Goal: Task Accomplishment & Management: Manage account settings

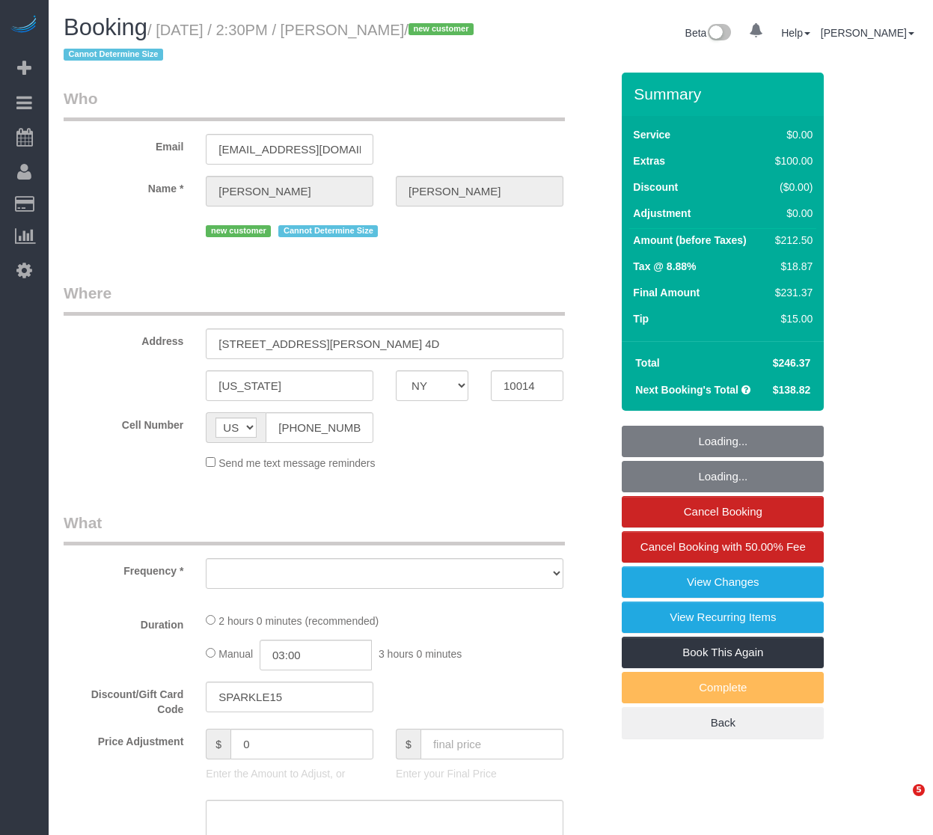
select select "NY"
select select "number:89"
select select "number:90"
select select "number:15"
select select "number:5"
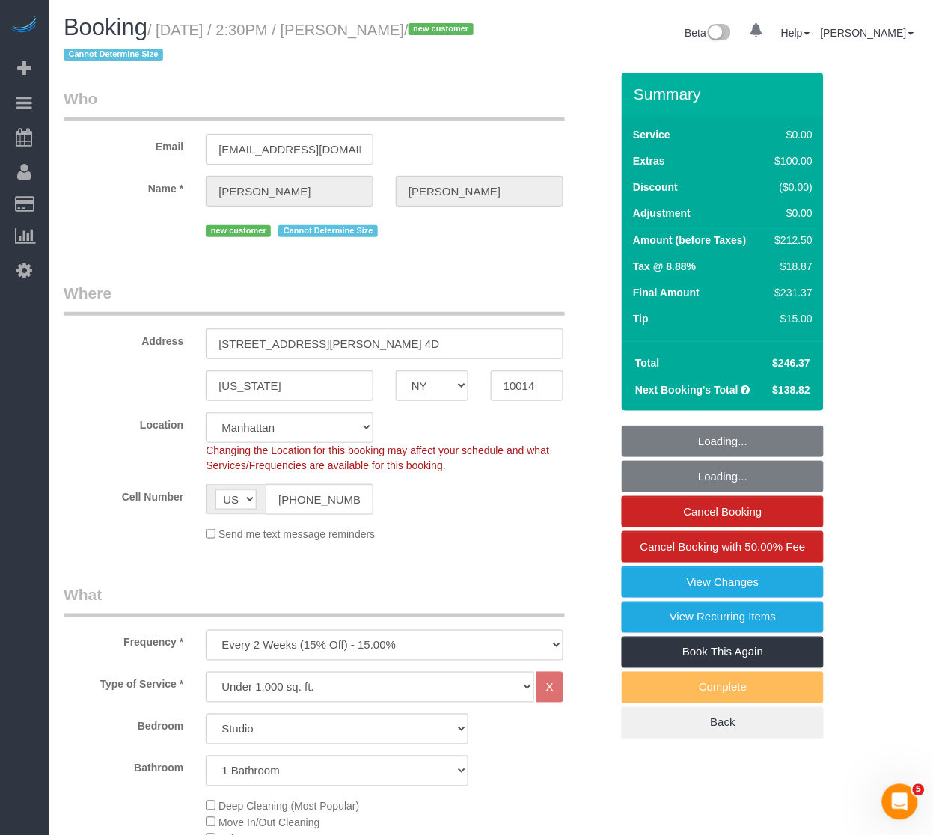
select select "object:1135"
select select "string:stripe-pm_1SEXCN4VGloSiKo7cNZYNVXo"
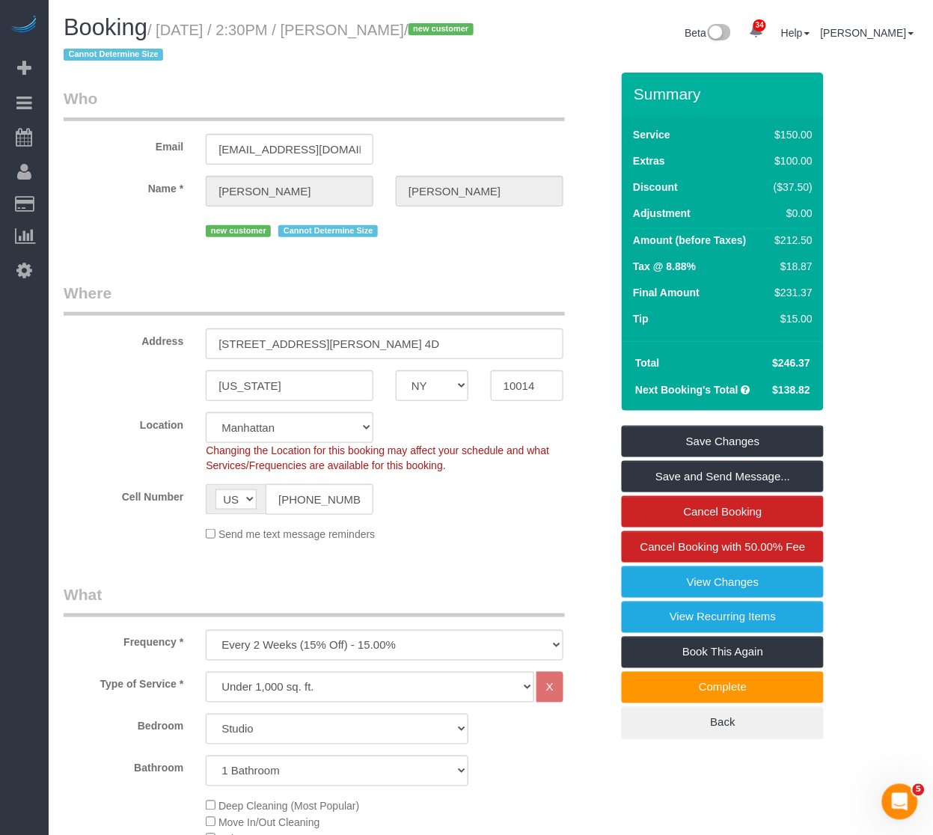
click at [489, 239] on div "new customer Cannot Determine Size" at bounding box center [385, 229] width 358 height 23
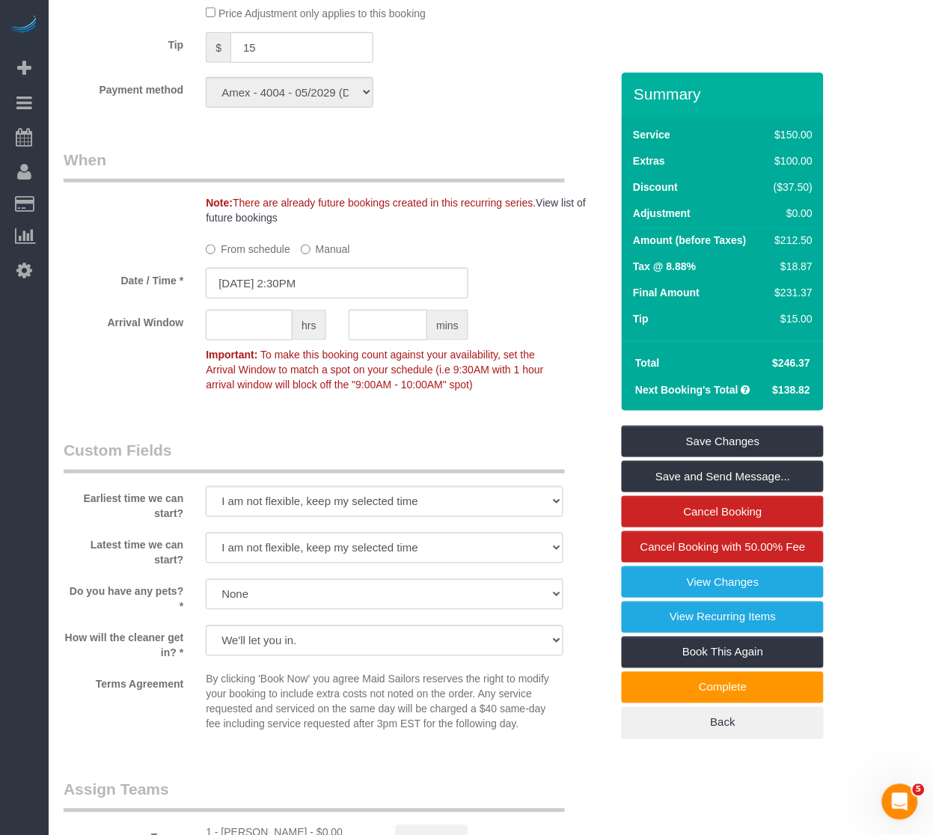
scroll to position [1496, 0]
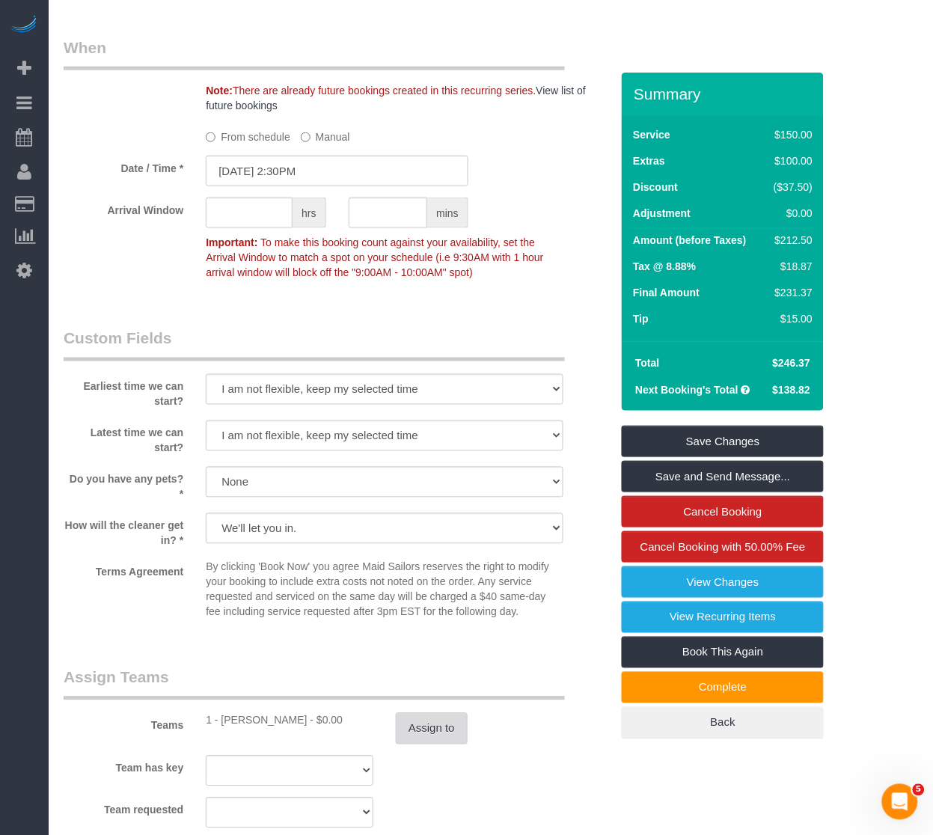
click at [430, 744] on button "Assign to" at bounding box center [432, 728] width 72 height 31
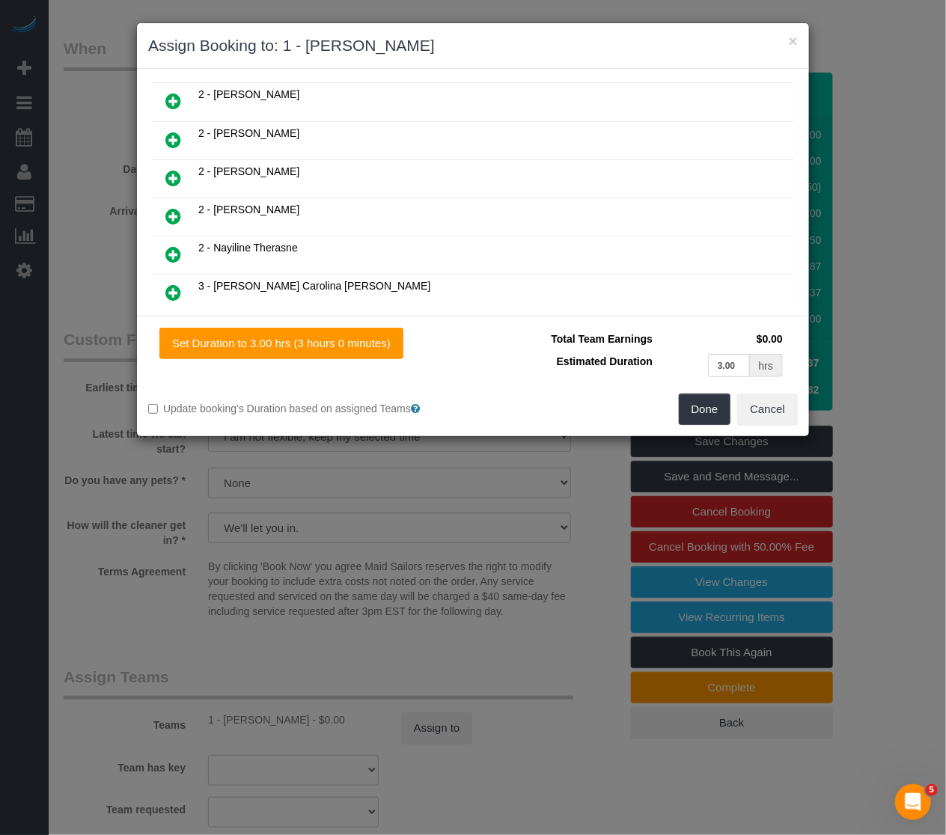
scroll to position [498, 0]
click at [180, 131] on icon at bounding box center [173, 140] width 16 height 18
click at [720, 393] on button "Done" at bounding box center [705, 408] width 52 height 31
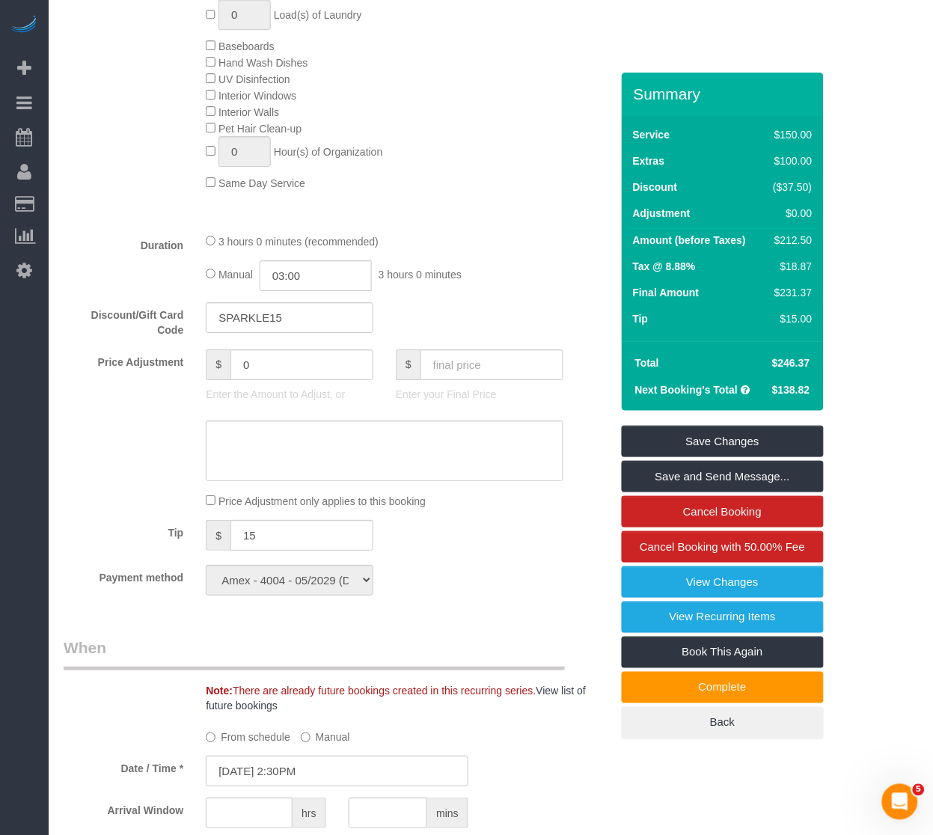
scroll to position [831, 0]
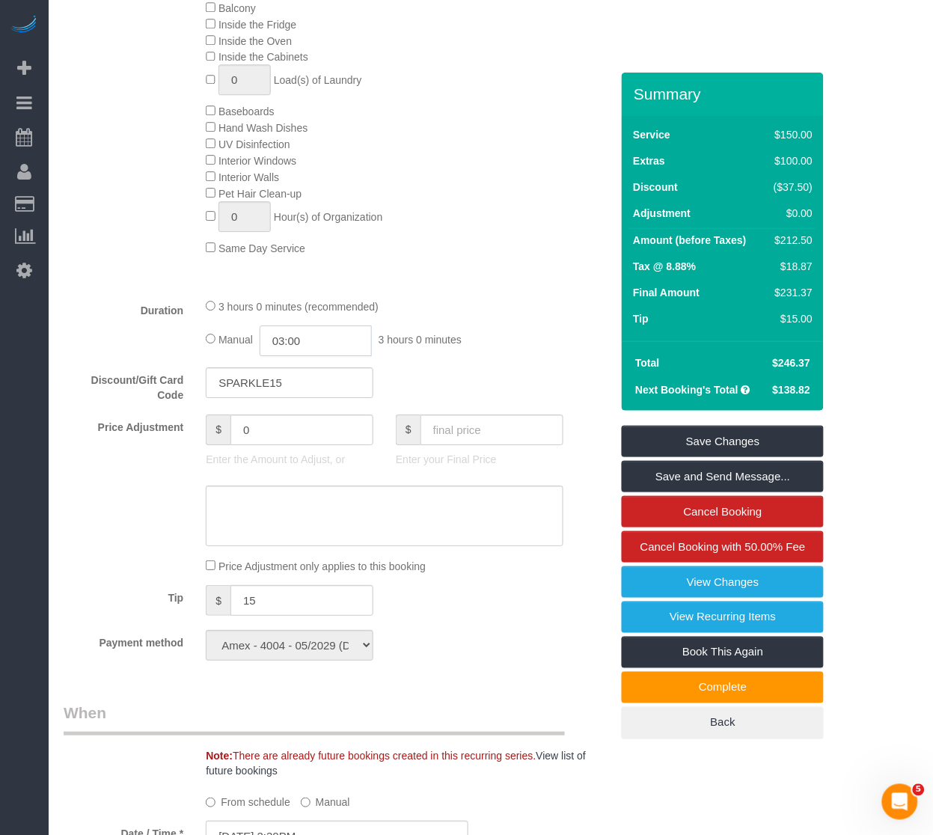
click at [325, 356] on input "03:00" at bounding box center [316, 340] width 112 height 31
drag, startPoint x: 300, startPoint y: 423, endPoint x: 290, endPoint y: 438, distance: 18.3
click at [278, 353] on input "01:00" at bounding box center [316, 340] width 112 height 31
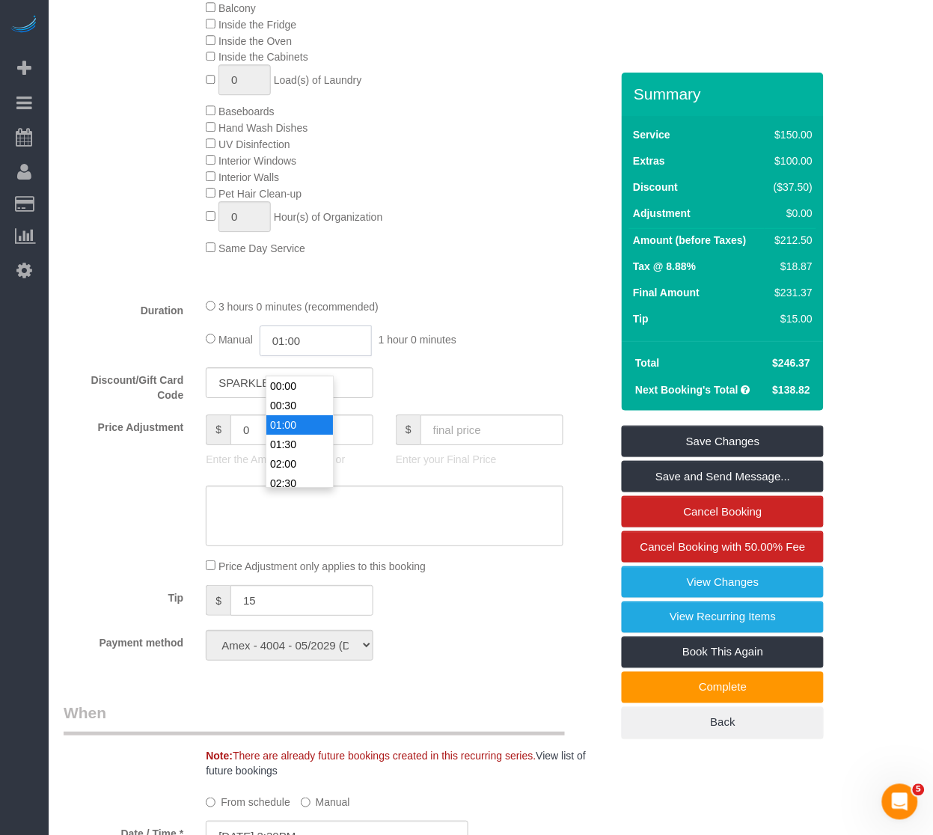
scroll to position [19, 0]
type input "01:30"
click at [288, 416] on li "01:30" at bounding box center [299, 425] width 67 height 19
click at [426, 661] on div "Payment method Amex - 4004 - 05/2029 (Default) Add Credit Card ─────────────── …" at bounding box center [336, 645] width 569 height 31
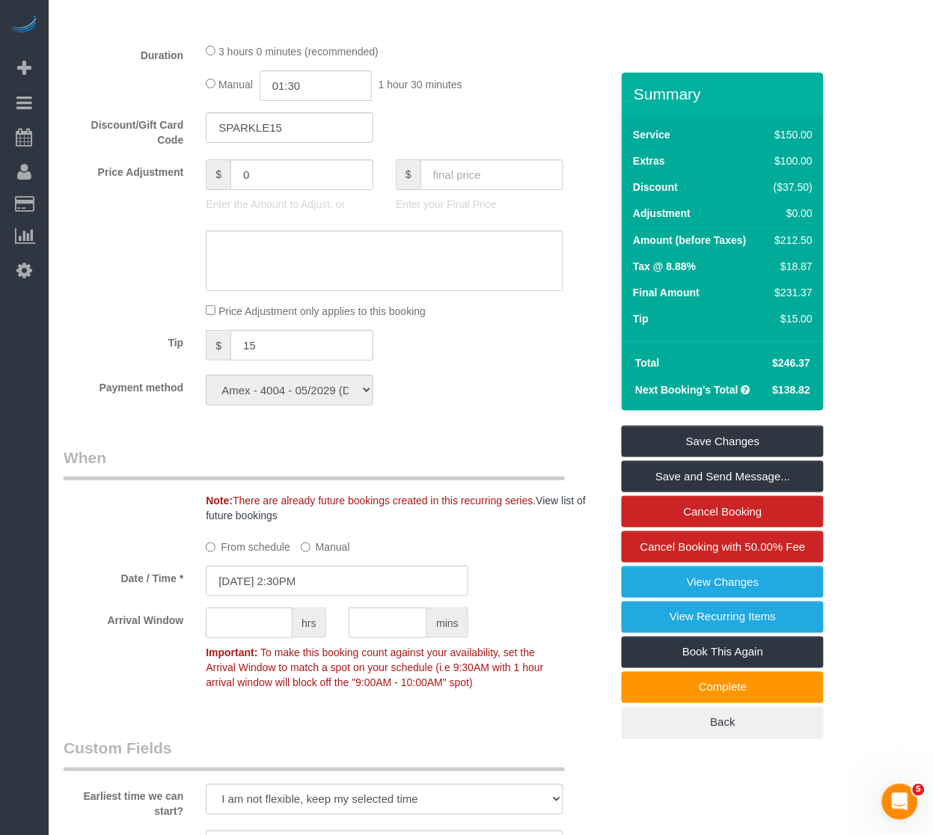
scroll to position [811, 0]
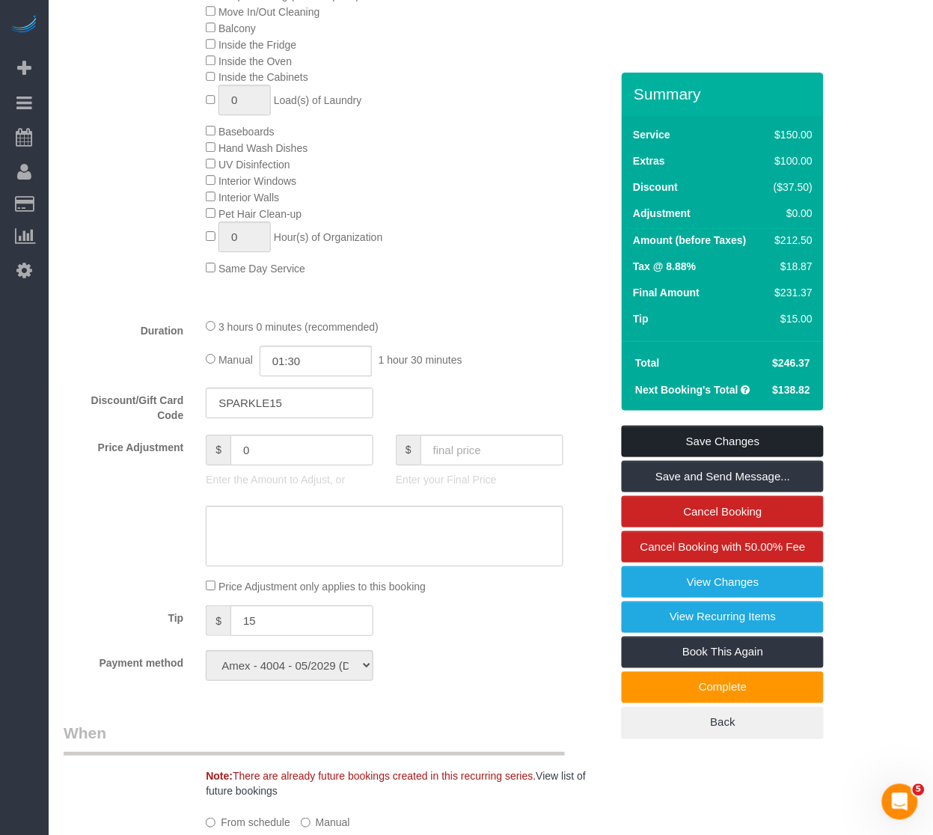
click at [666, 429] on link "Save Changes" at bounding box center [723, 441] width 202 height 31
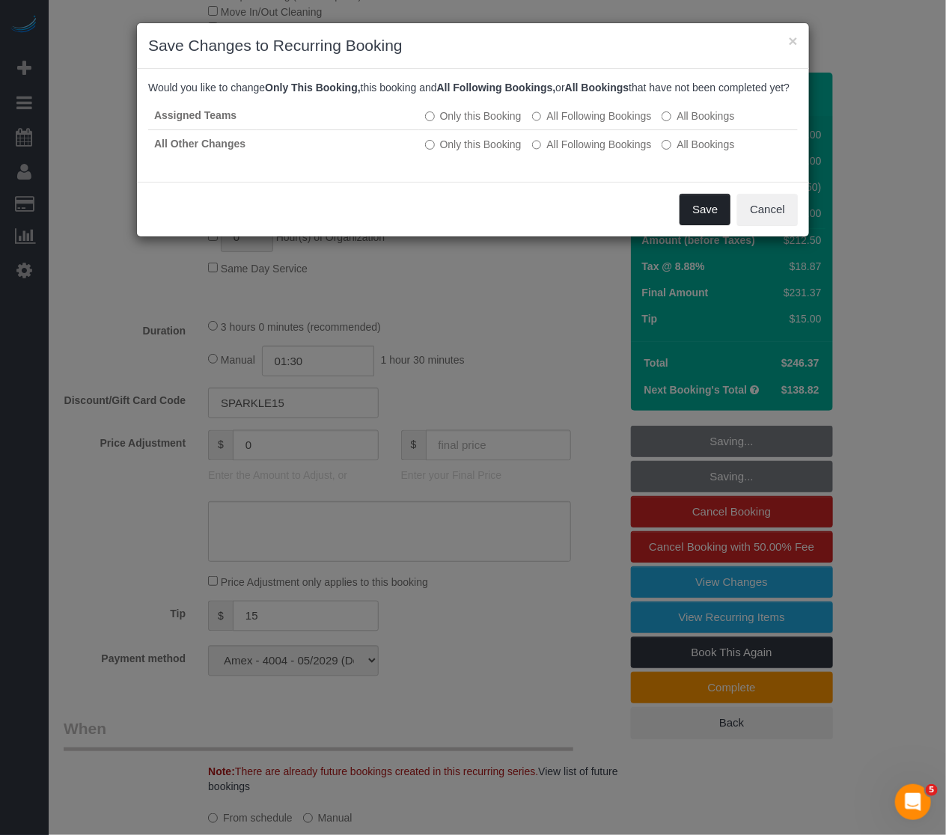
click at [708, 225] on button "Save" at bounding box center [704, 209] width 51 height 31
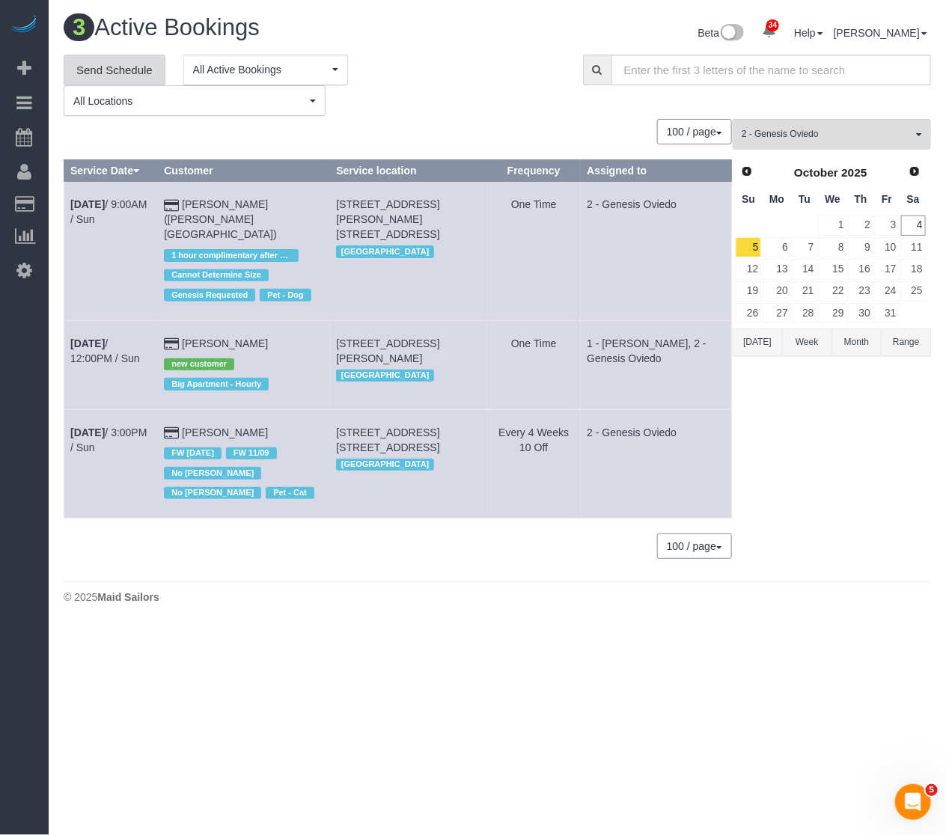
click at [155, 81] on link "Send Schedule" at bounding box center [115, 70] width 102 height 31
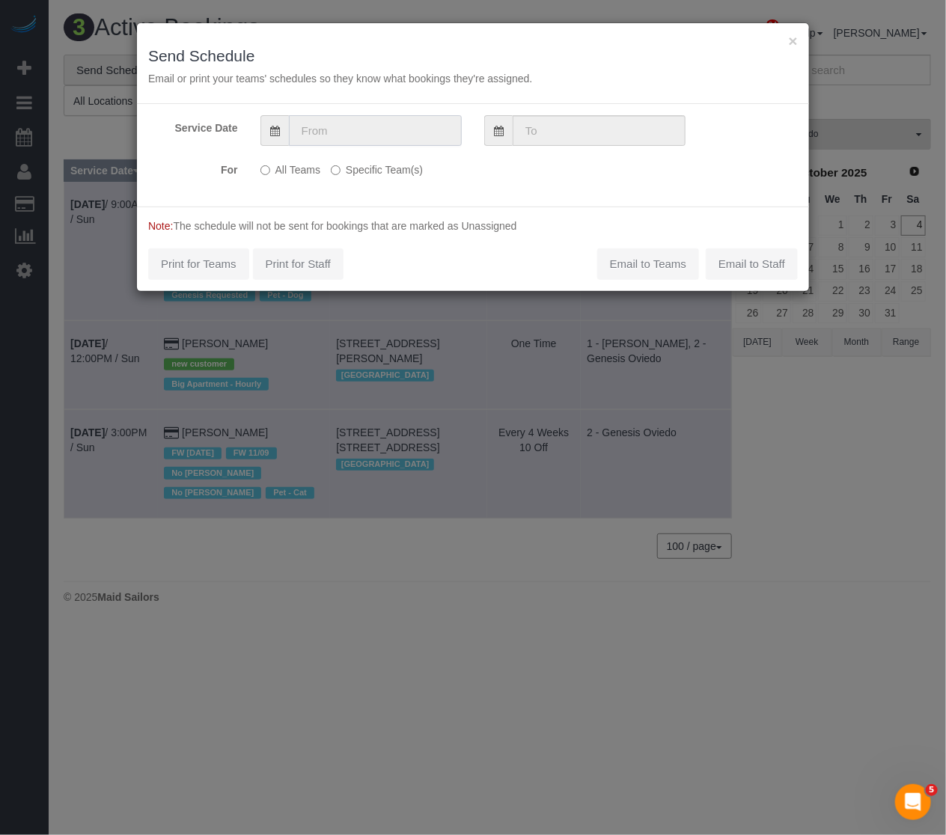
click at [310, 135] on input "text" at bounding box center [375, 130] width 173 height 31
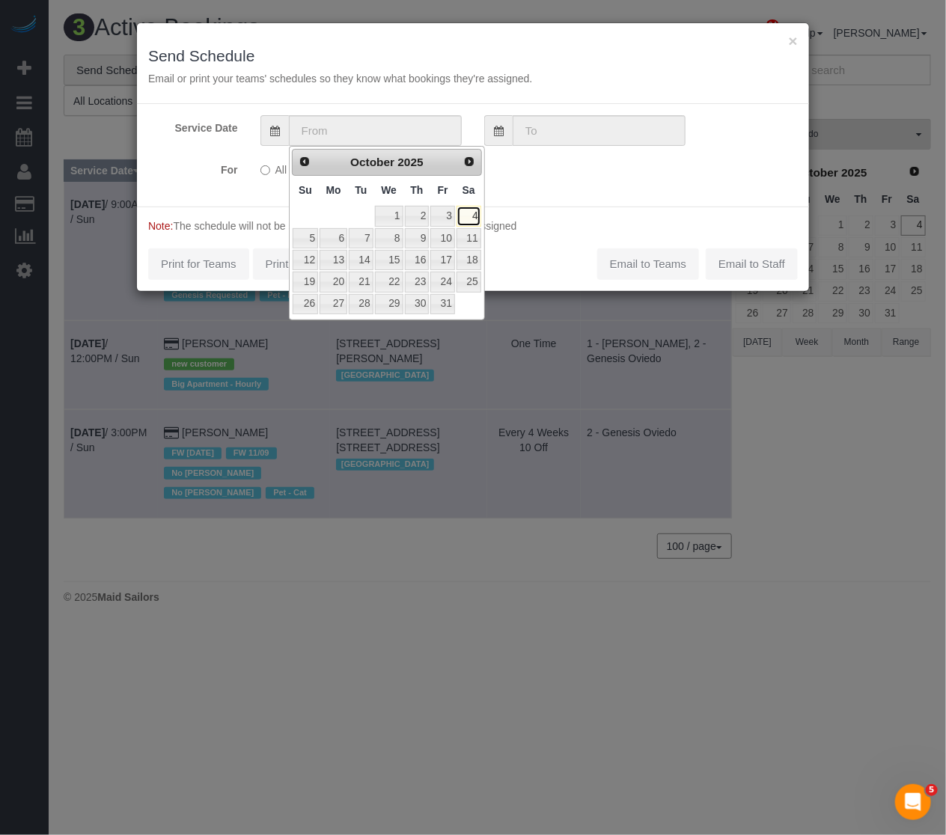
click at [470, 209] on link "4" at bounding box center [468, 216] width 25 height 20
type input "[DATE]"
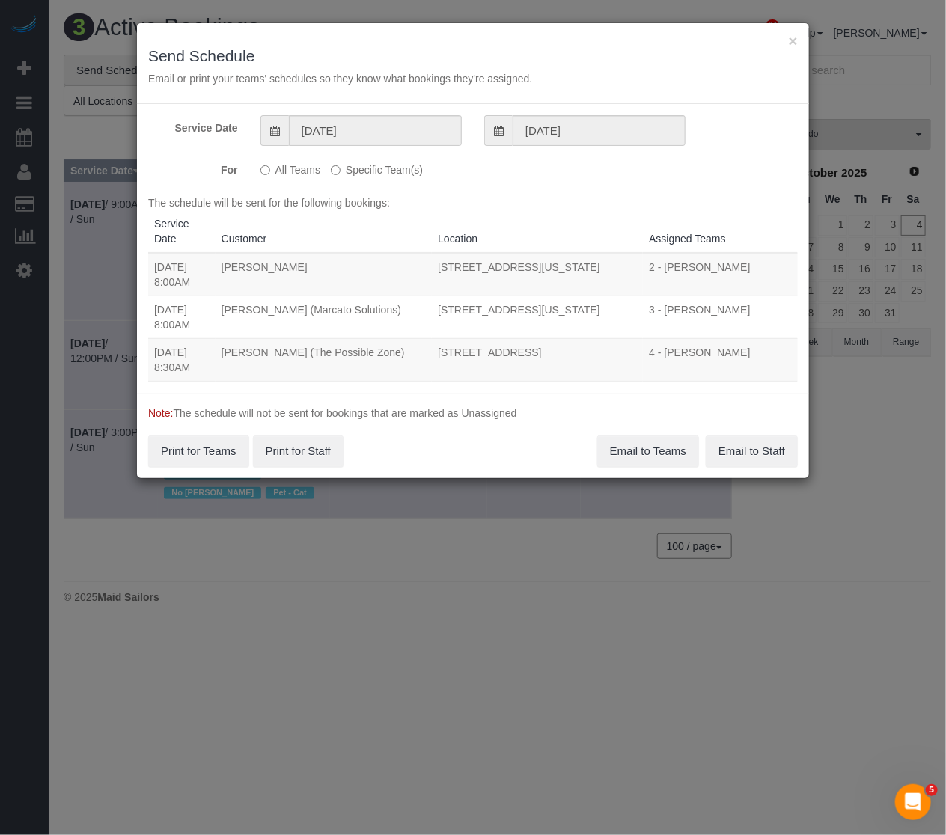
click at [325, 161] on p "All Teams Specific Team(s)" at bounding box center [416, 167] width 313 height 20
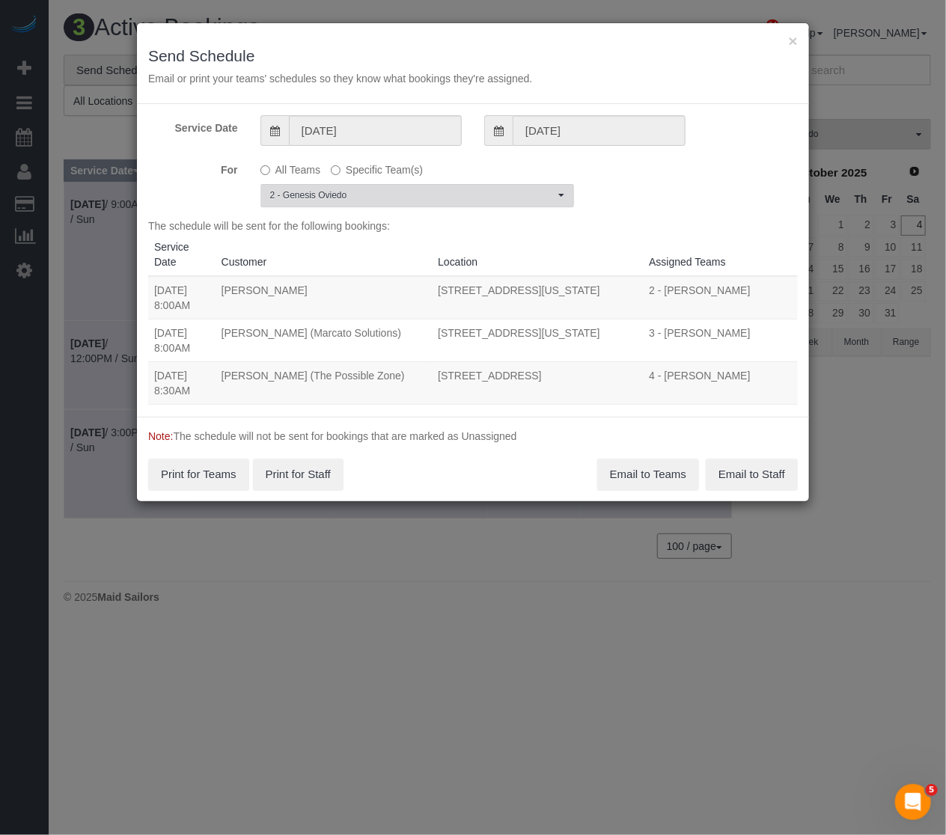
click at [350, 192] on span "2 - Genesis Oviedo" at bounding box center [412, 195] width 284 height 13
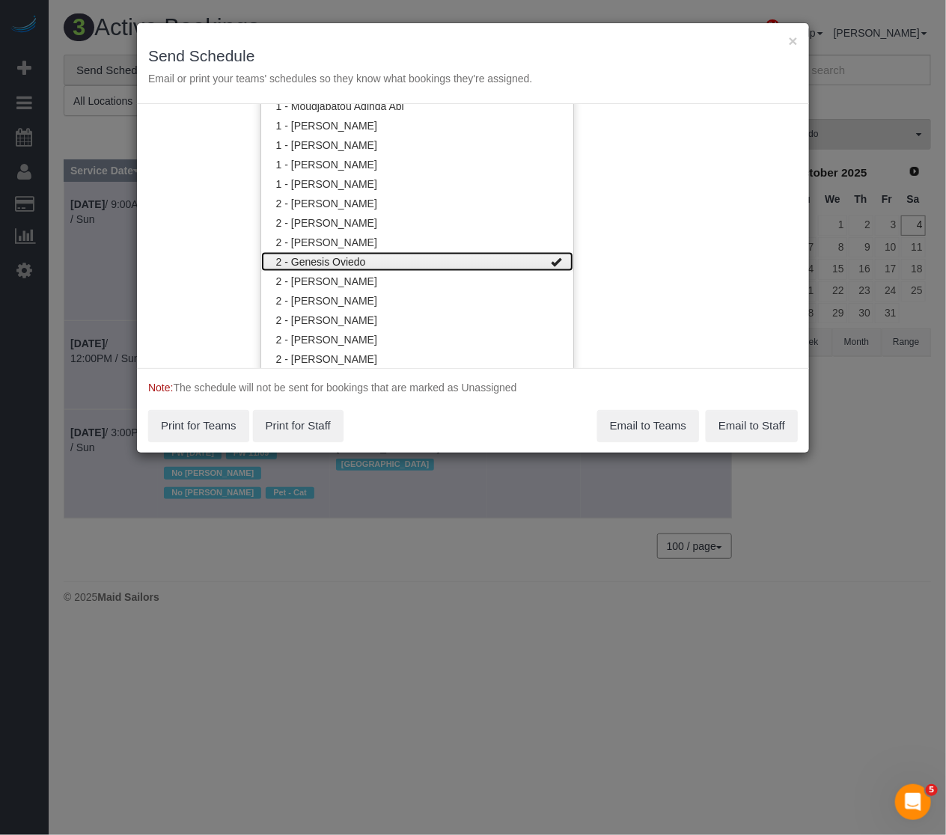
click at [387, 254] on link "2 - Genesis Oviedo" at bounding box center [417, 261] width 312 height 19
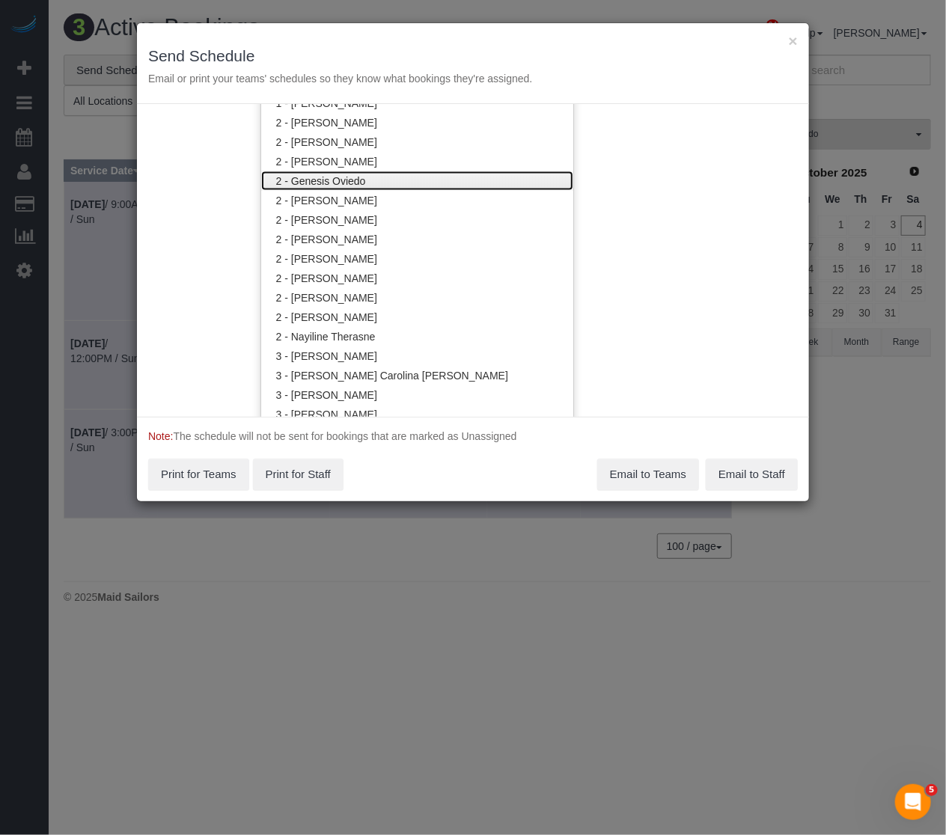
scroll to position [842, 0]
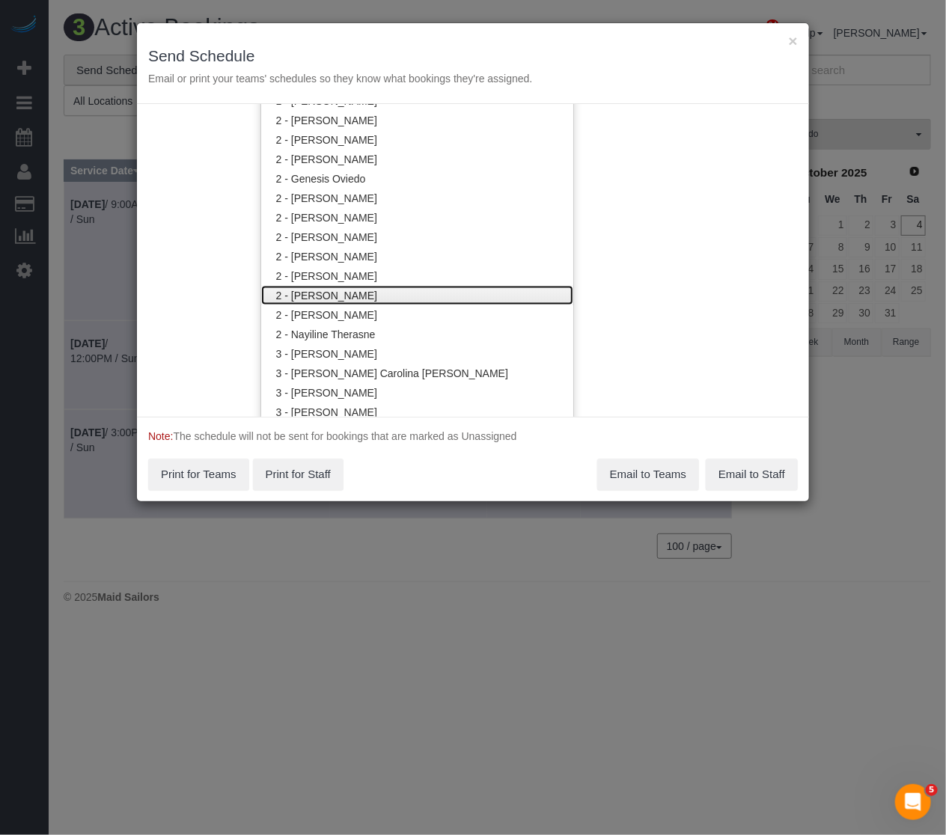
click at [388, 294] on link "2 - [PERSON_NAME]" at bounding box center [417, 295] width 312 height 19
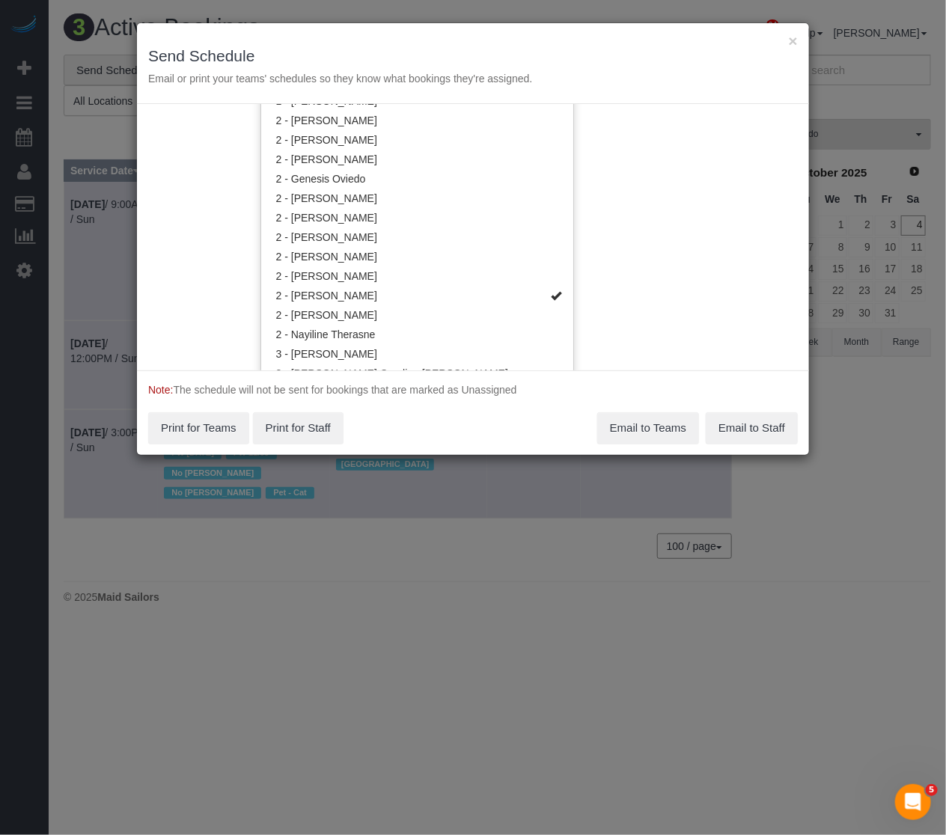
click at [421, 393] on div "Note: The schedule will not be sent for bookings that are marked as Unassigned …" at bounding box center [473, 412] width 672 height 85
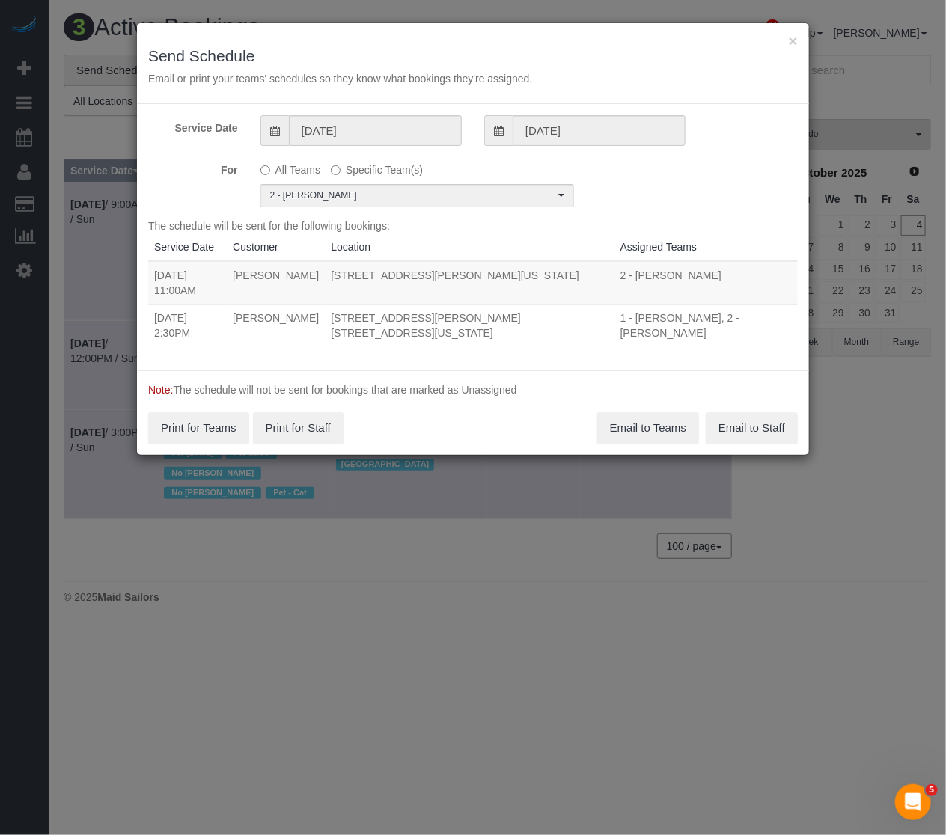
drag, startPoint x: 593, startPoint y: 300, endPoint x: 151, endPoint y: 302, distance: 442.1
click at [151, 304] on tr "[DATE] 2:30PM [PERSON_NAME] [STREET_ADDRESS][PERSON_NAME] [STREET_ADDRESS][US_S…" at bounding box center [472, 325] width 649 height 43
copy tr "[DATE] 2:30PM [PERSON_NAME] [STREET_ADDRESS][PERSON_NAME] [STREET_ADDRESS][US_S…"
click at [667, 412] on button "Email to Teams" at bounding box center [648, 427] width 102 height 31
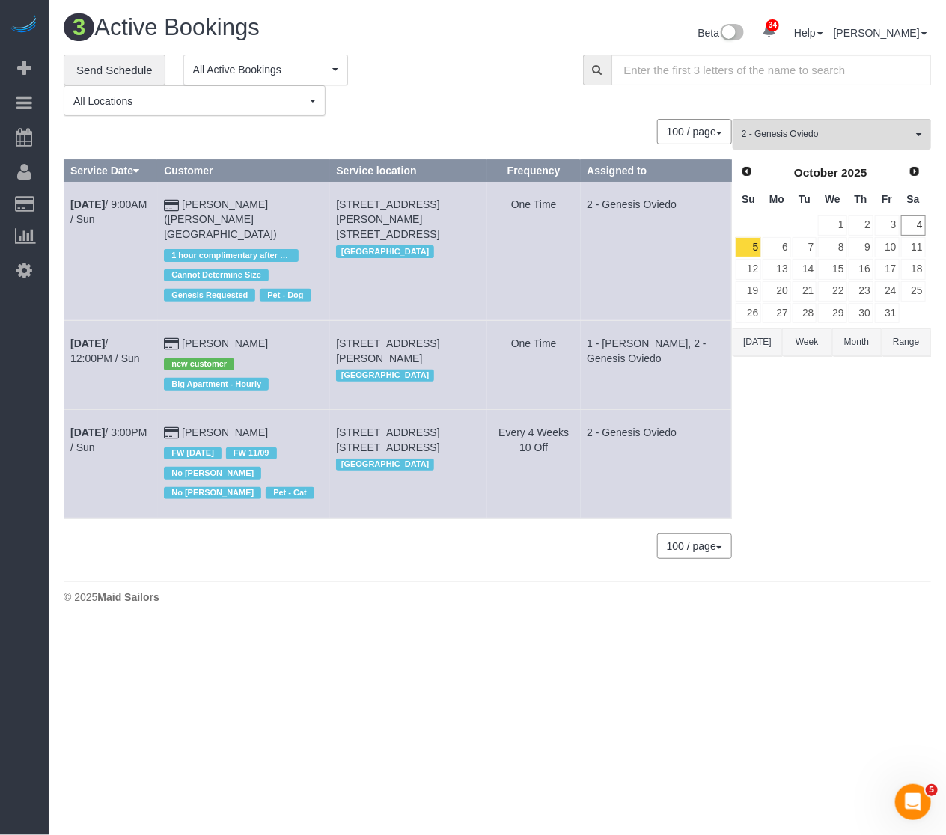
click at [506, 70] on div "**********" at bounding box center [312, 86] width 497 height 62
